Goal: Task Accomplishment & Management: Manage account settings

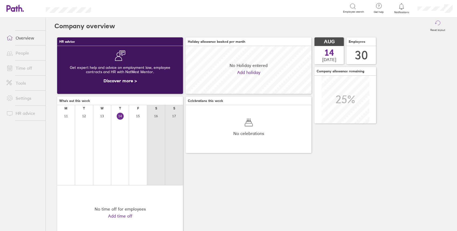
scroll to position [48, 126]
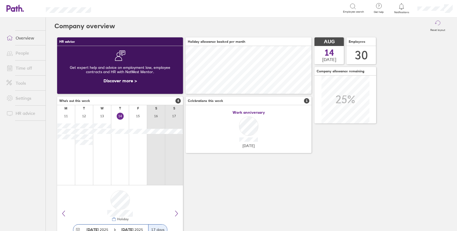
click at [22, 55] on link "People" at bounding box center [23, 53] width 43 height 11
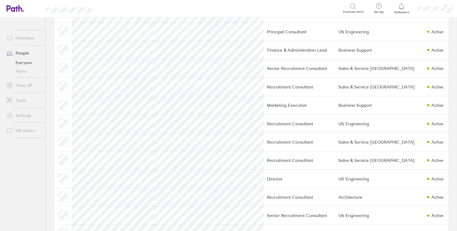
scroll to position [323, 0]
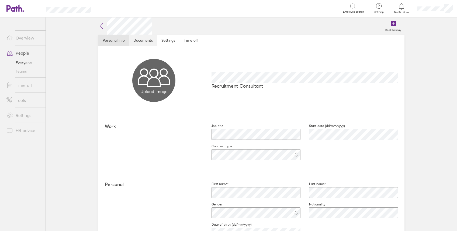
click at [140, 39] on link "Documents" at bounding box center [143, 40] width 28 height 11
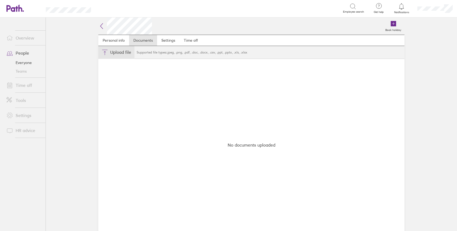
click at [119, 53] on button "Choose files" at bounding box center [116, 52] width 36 height 13
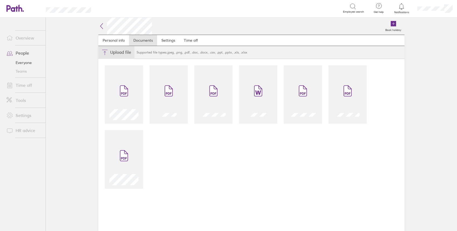
type input "C:\fakepath\Milly Waiver.pdf"
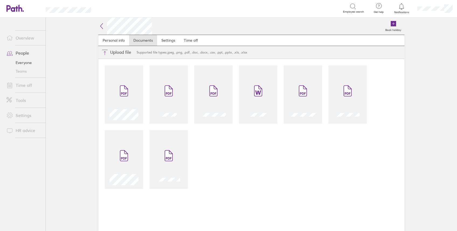
click at [99, 26] on icon at bounding box center [101, 26] width 6 height 6
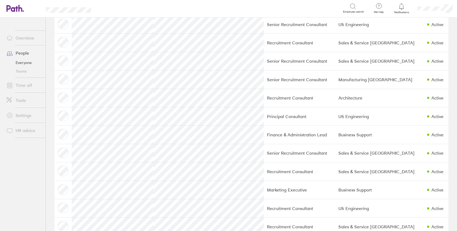
scroll to position [285, 0]
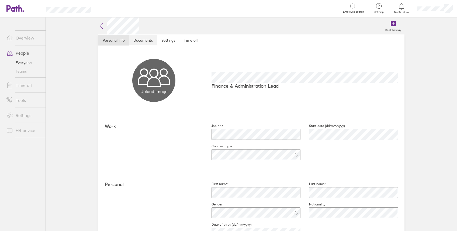
click at [138, 43] on link "Documents" at bounding box center [143, 40] width 28 height 11
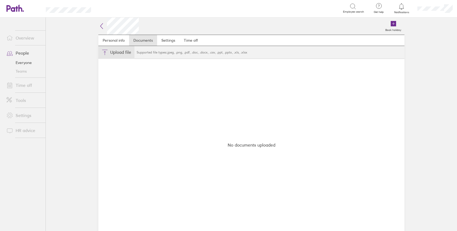
click at [115, 53] on button "Choose files" at bounding box center [116, 52] width 36 height 13
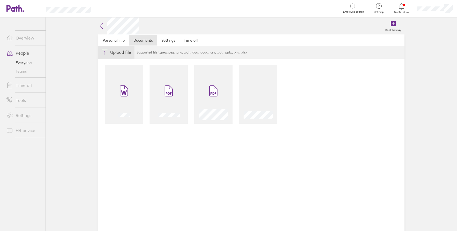
type input "C:\fakepath\[PERSON_NAME].pdf"
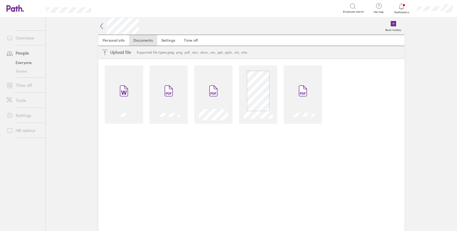
click at [100, 26] on icon at bounding box center [101, 25] width 2 height 5
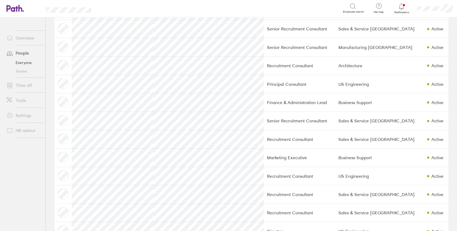
scroll to position [294, 0]
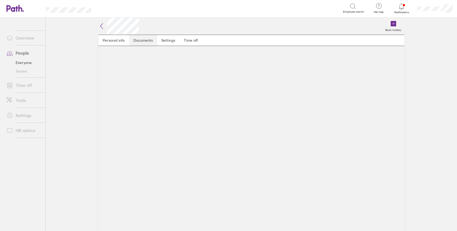
click at [144, 41] on link "Documents" at bounding box center [143, 40] width 28 height 11
click at [140, 44] on link "Documents" at bounding box center [143, 40] width 28 height 11
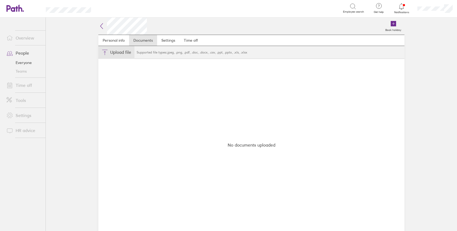
click at [121, 53] on button "Choose files" at bounding box center [116, 52] width 36 height 13
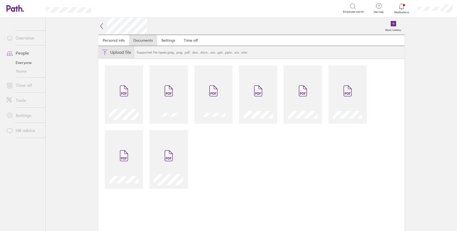
type input "C:\fakepath\[PERSON_NAME].pdf"
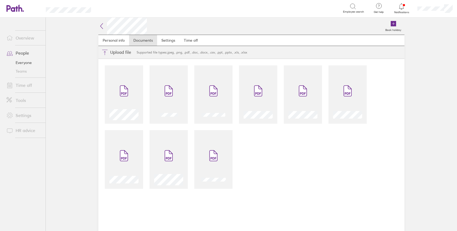
click at [101, 26] on icon at bounding box center [101, 26] width 6 height 6
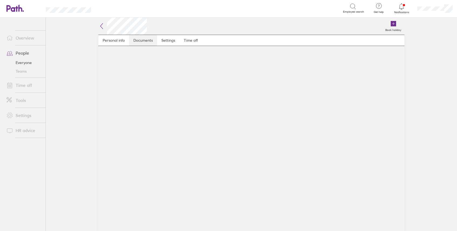
click at [143, 41] on link "Documents" at bounding box center [143, 40] width 28 height 11
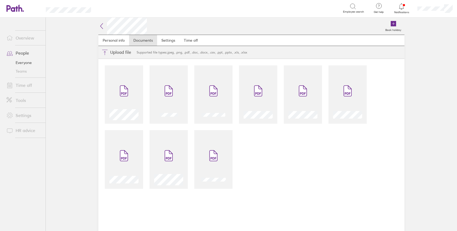
click at [102, 27] on icon at bounding box center [101, 26] width 6 height 6
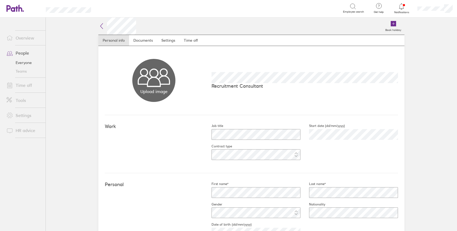
click at [136, 34] on div "Book holiday" at bounding box center [270, 26] width 268 height 17
click at [140, 40] on link "Documents" at bounding box center [143, 40] width 28 height 11
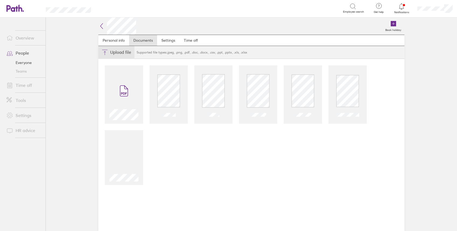
click at [122, 51] on button "Choose files" at bounding box center [116, 52] width 36 height 13
type input "C:\fakepath\Abi W [GEOGRAPHIC_DATA]pdf"
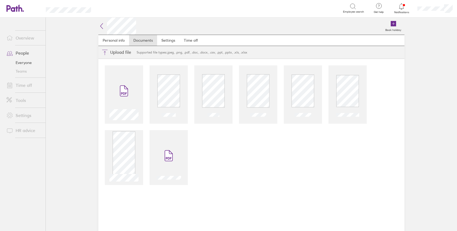
click at [100, 26] on icon at bounding box center [101, 25] width 2 height 5
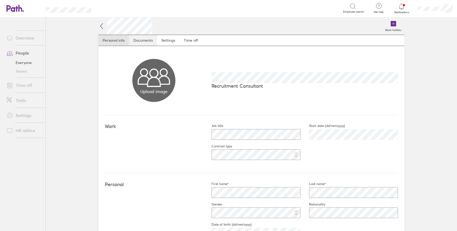
click at [146, 43] on link "Documents" at bounding box center [143, 40] width 28 height 11
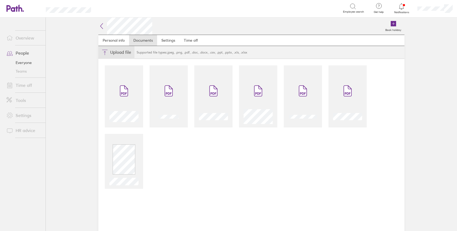
click at [109, 50] on button "Choose files" at bounding box center [116, 52] width 36 height 13
type input "C:\fakepath\[PERSON_NAME].pdf"
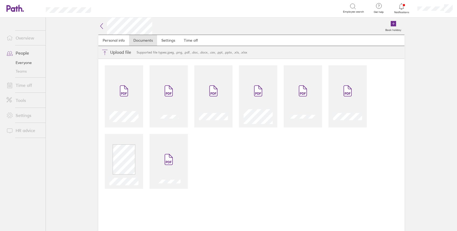
click at [103, 26] on icon at bounding box center [101, 26] width 6 height 6
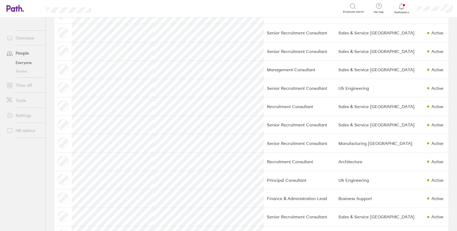
scroll to position [172, 0]
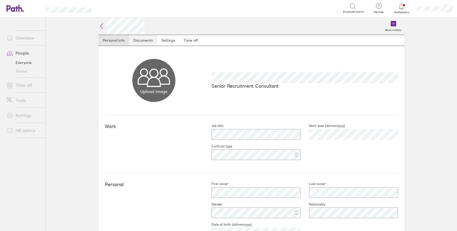
click at [144, 41] on link "Documents" at bounding box center [143, 40] width 28 height 11
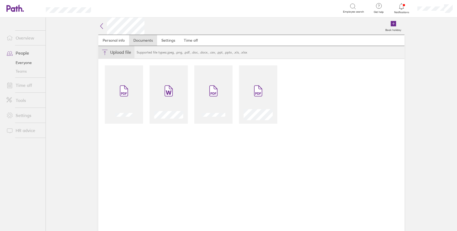
click at [110, 54] on button "Choose files" at bounding box center [116, 52] width 36 height 13
type input "C:\fakepath\[PERSON_NAME].pdf"
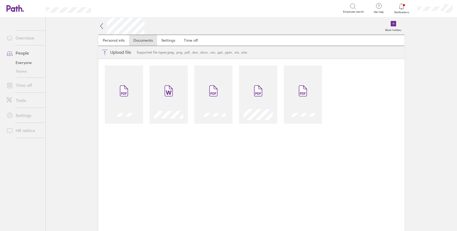
click at [103, 26] on icon at bounding box center [101, 26] width 6 height 6
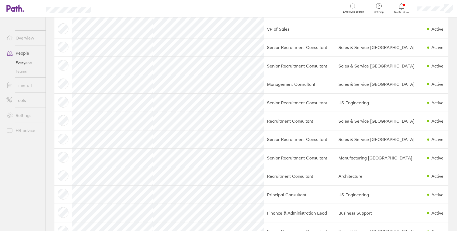
scroll to position [170, 0]
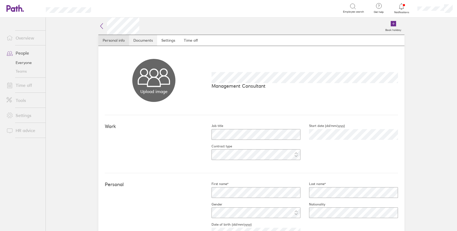
click at [142, 42] on link "Documents" at bounding box center [143, 40] width 28 height 11
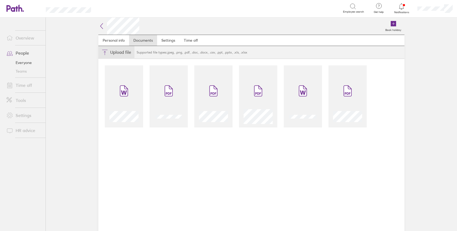
click at [124, 51] on button "Choose files" at bounding box center [116, 52] width 36 height 13
type input "C:\fakepath\[PERSON_NAME].pdf"
